Goal: Information Seeking & Learning: Learn about a topic

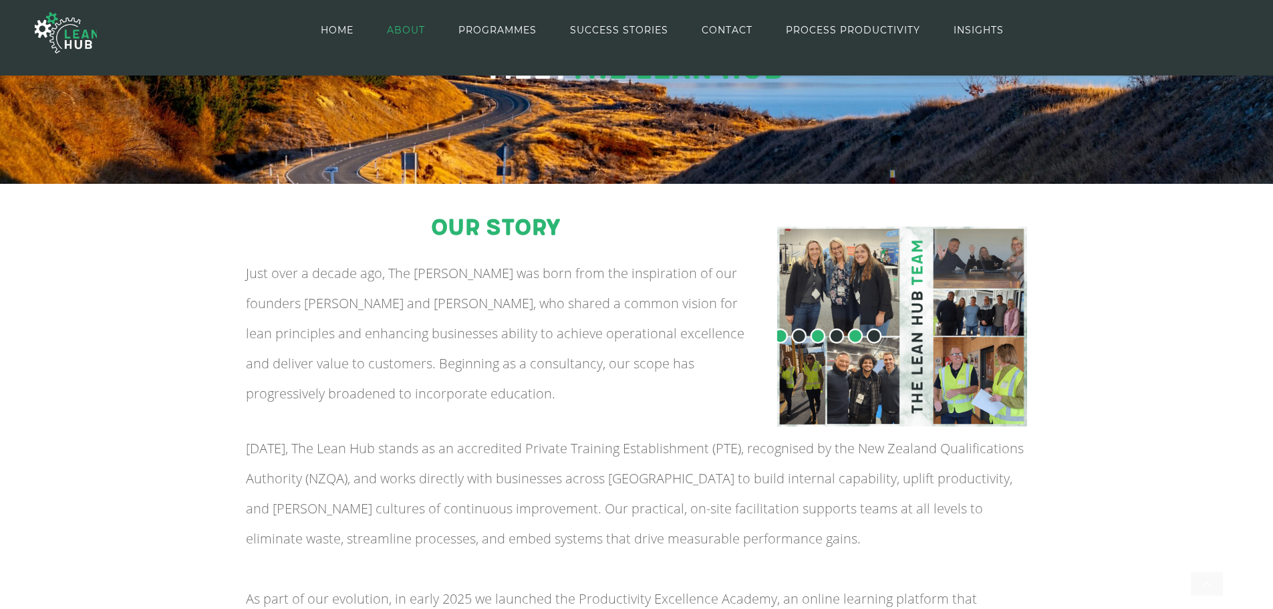
scroll to position [149, 0]
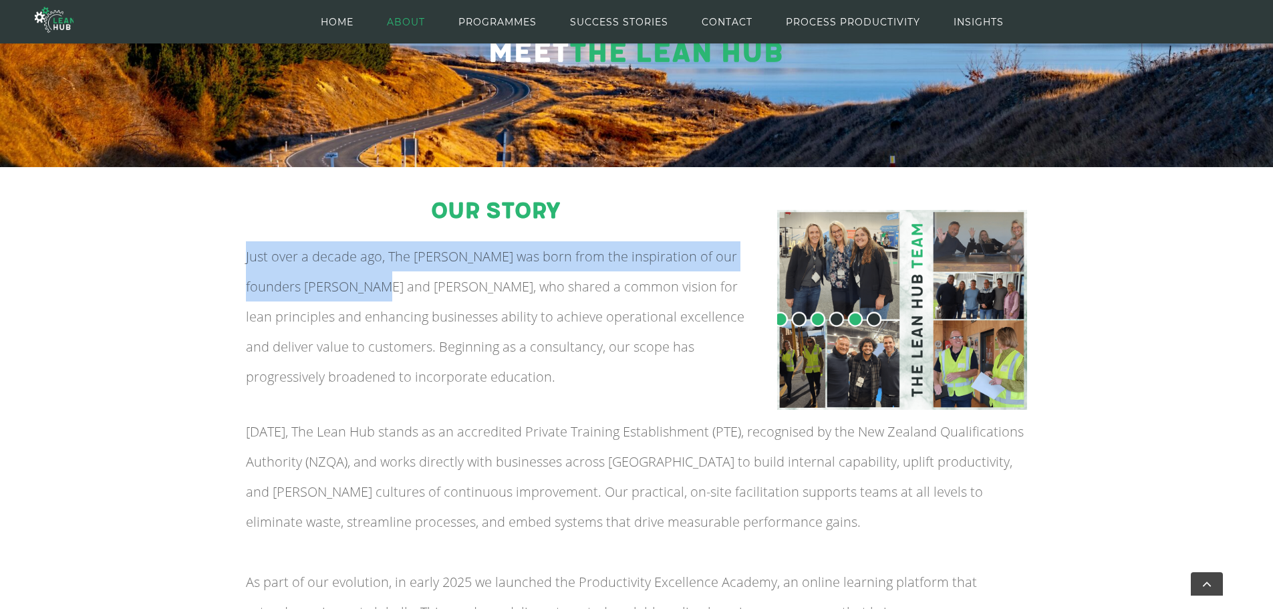
drag, startPoint x: 247, startPoint y: 255, endPoint x: 410, endPoint y: 295, distance: 167.8
click at [408, 295] on span "Just over a decade ago, The [PERSON_NAME] was born from the inspiration of our …" at bounding box center [495, 316] width 499 height 138
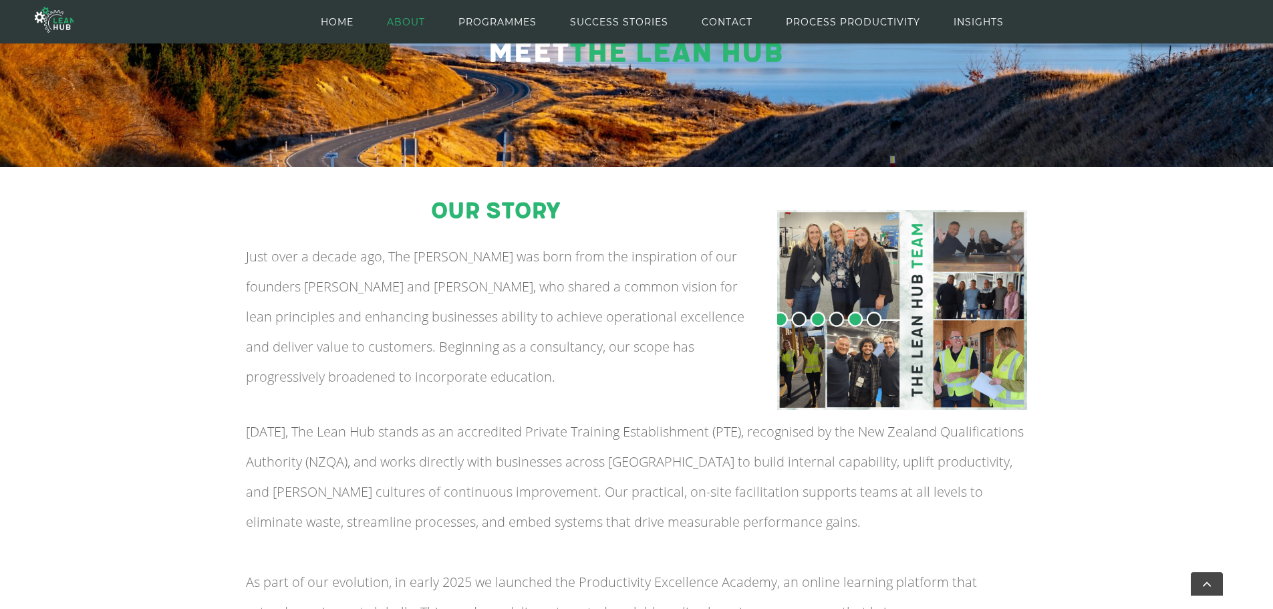
click at [410, 295] on span "Just over a decade ago, The [PERSON_NAME] was born from the inspiration of our …" at bounding box center [495, 316] width 499 height 138
drag, startPoint x: 347, startPoint y: 285, endPoint x: 511, endPoint y: 298, distance: 163.6
click at [508, 298] on p "Just over a decade ago, The [PERSON_NAME] was born from the inspiration of our …" at bounding box center [496, 316] width 501 height 150
click at [511, 298] on p "Just over a decade ago, The [PERSON_NAME] was born from the inspiration of our …" at bounding box center [496, 316] width 501 height 150
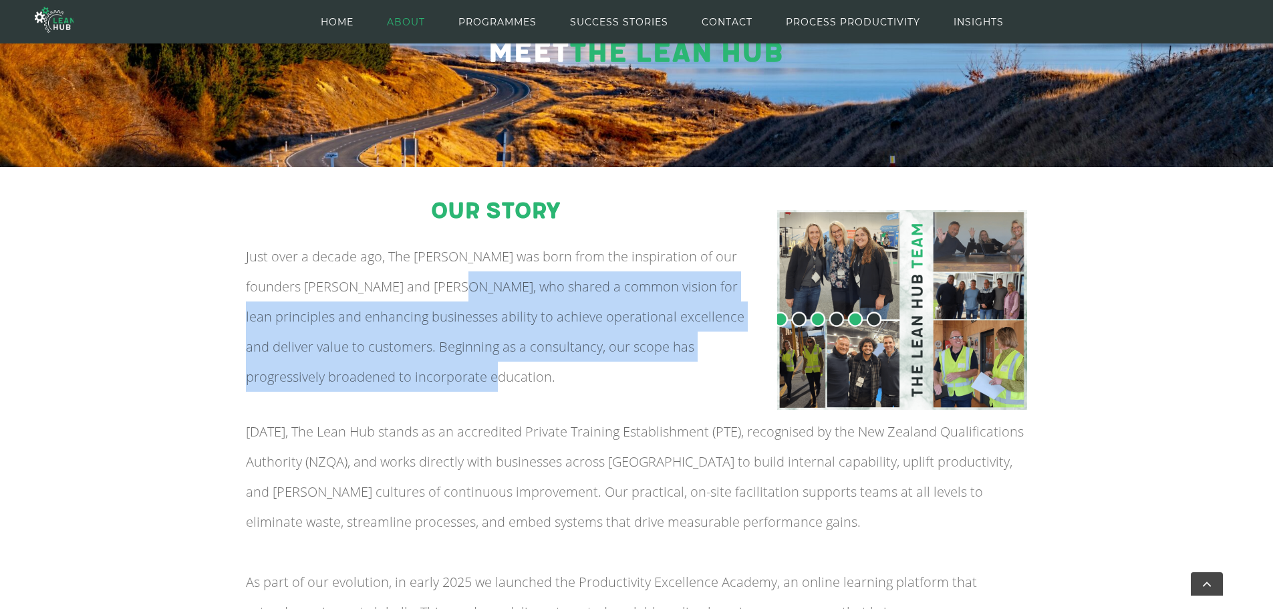
drag, startPoint x: 461, startPoint y: 294, endPoint x: 569, endPoint y: 381, distance: 138.8
click at [569, 381] on p "Just over a decade ago, The [PERSON_NAME] was born from the inspiration of our …" at bounding box center [496, 316] width 501 height 150
click at [567, 381] on p "Just over a decade ago, The [PERSON_NAME] was born from the inspiration of our …" at bounding box center [496, 316] width 501 height 150
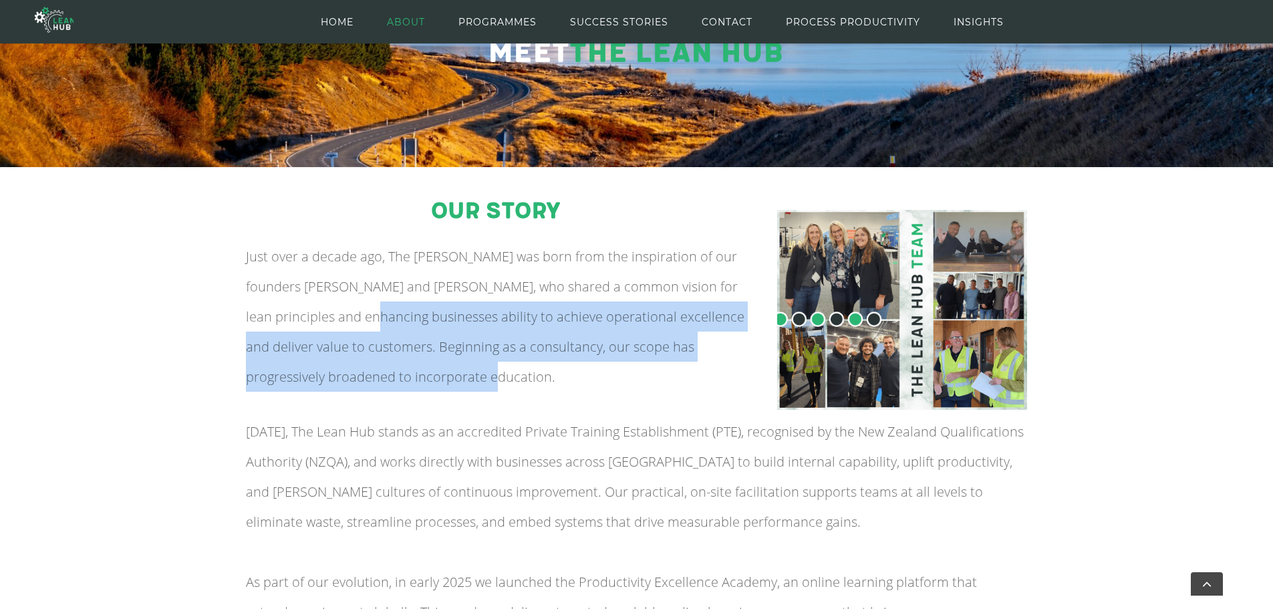
drag, startPoint x: 516, startPoint y: 381, endPoint x: 405, endPoint y: 305, distance: 134.2
click at [405, 305] on p "Just over a decade ago, The [PERSON_NAME] was born from the inspiration of our …" at bounding box center [496, 316] width 501 height 150
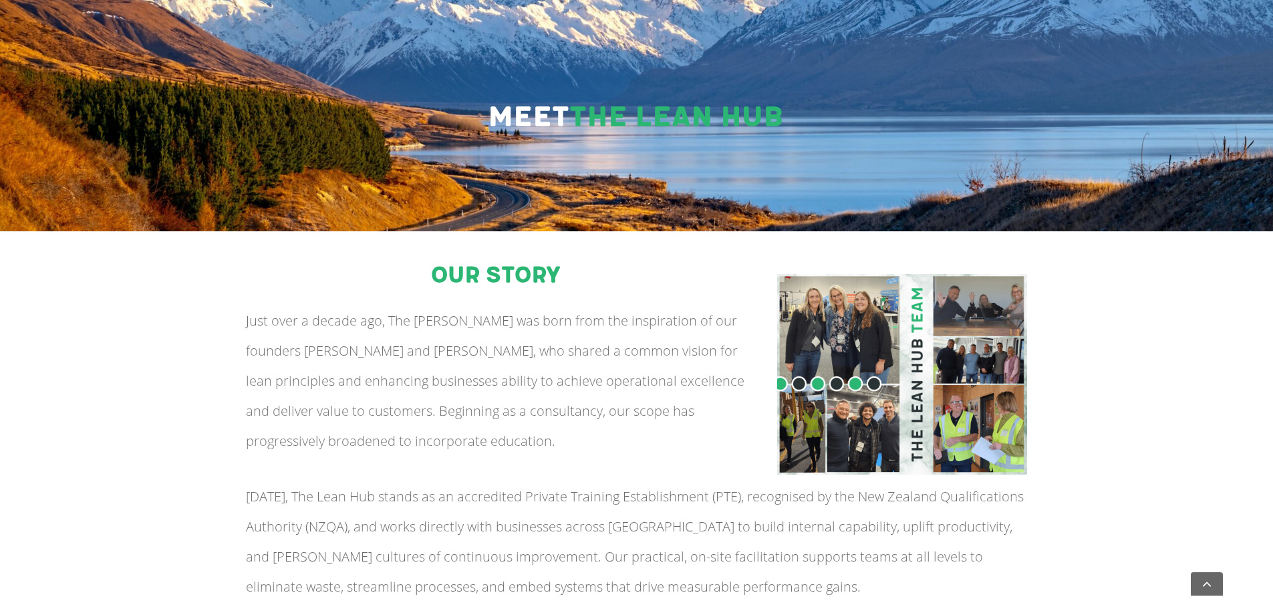
scroll to position [0, 0]
